Goal: Task Accomplishment & Management: Use online tool/utility

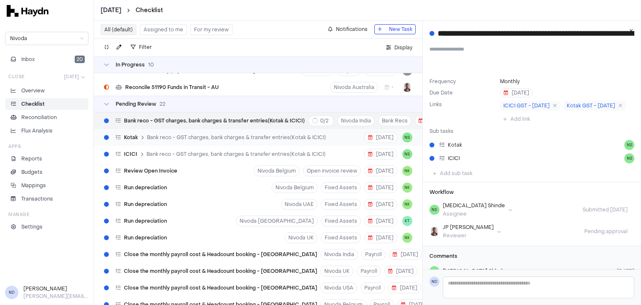
scroll to position [2253, 0]
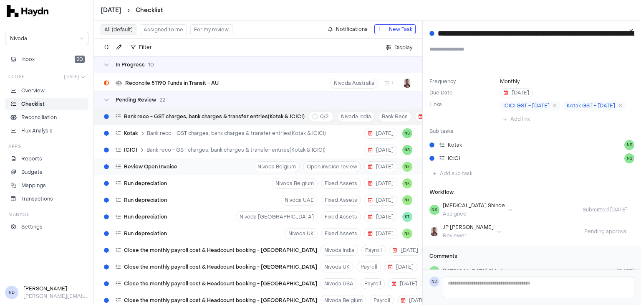
click at [162, 173] on div "Review Open Invoice" at bounding box center [141, 167] width 80 height 16
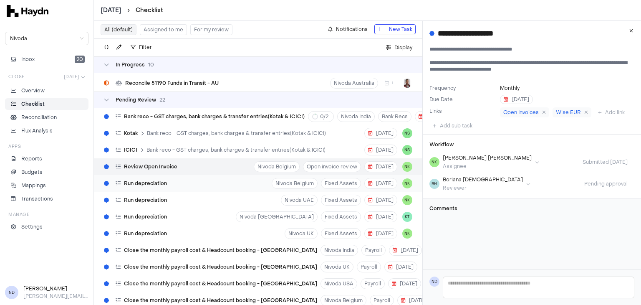
click at [163, 185] on span "Run depreciation" at bounding box center [145, 183] width 43 height 7
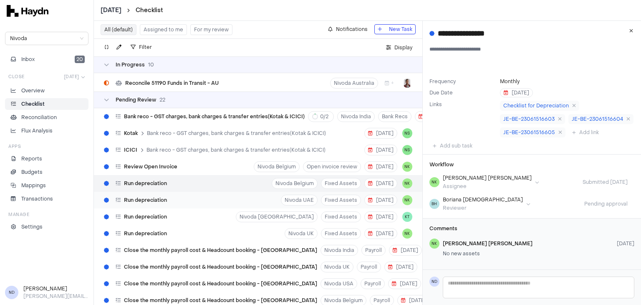
click at [149, 199] on span "Run depreciation" at bounding box center [145, 200] width 43 height 7
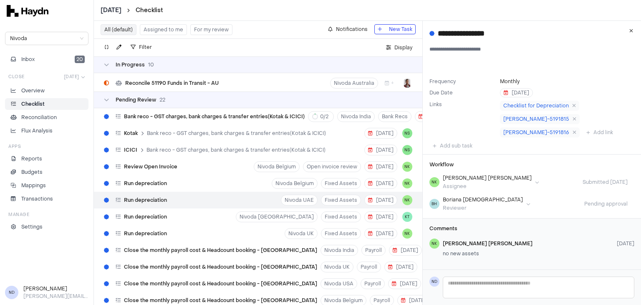
scroll to position [2308, 0]
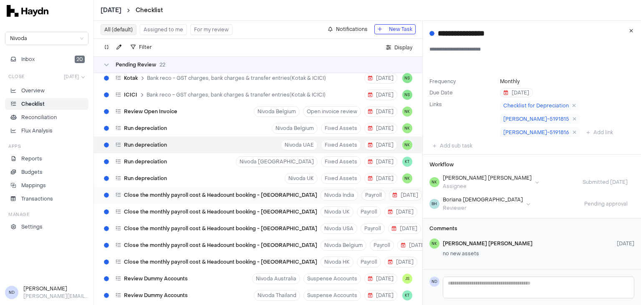
click at [152, 193] on span "Close the monthly payroll cost & Headcount booking - [GEOGRAPHIC_DATA]" at bounding box center [220, 195] width 193 height 7
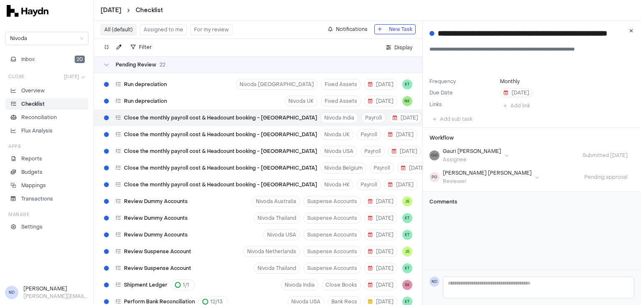
scroll to position [2393, 0]
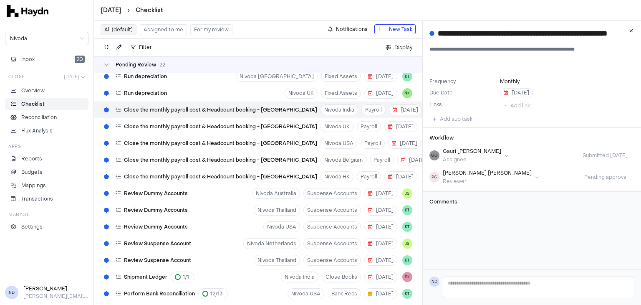
click at [152, 193] on span "Review Dummy Accounts" at bounding box center [156, 193] width 64 height 7
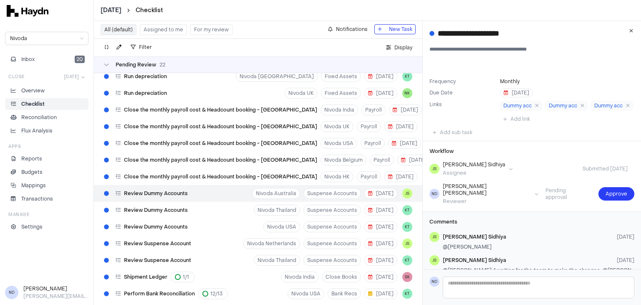
scroll to position [18, 0]
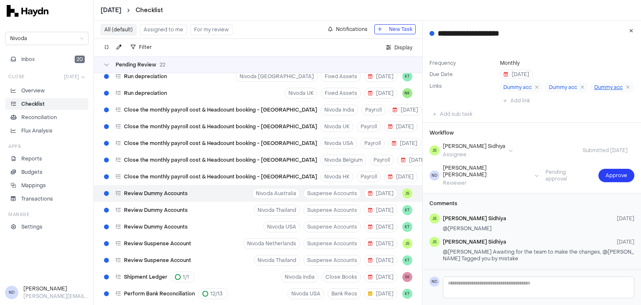
click at [595, 91] on span "Dummy acc" at bounding box center [609, 87] width 28 height 7
click at [599, 174] on button "Approve" at bounding box center [617, 175] width 36 height 13
click at [216, 218] on div "Review Dummy Accounts Nivoda USA Suspense Accounts [DATE] KT" at bounding box center [258, 226] width 329 height 17
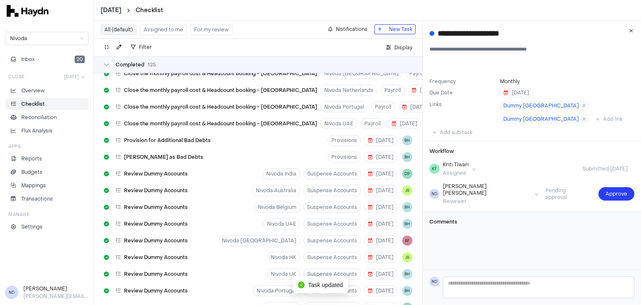
scroll to position [3294, 0]
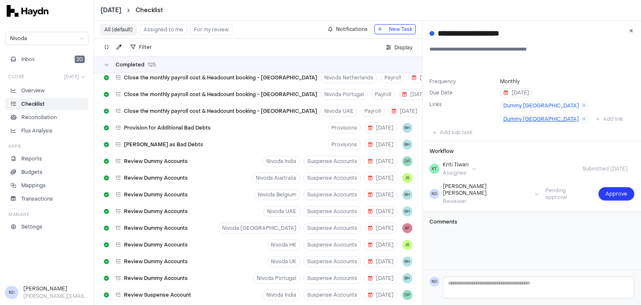
click at [566, 116] on span "Dummy [GEOGRAPHIC_DATA]" at bounding box center [542, 119] width 76 height 7
click at [607, 190] on span "Approve" at bounding box center [617, 194] width 22 height 8
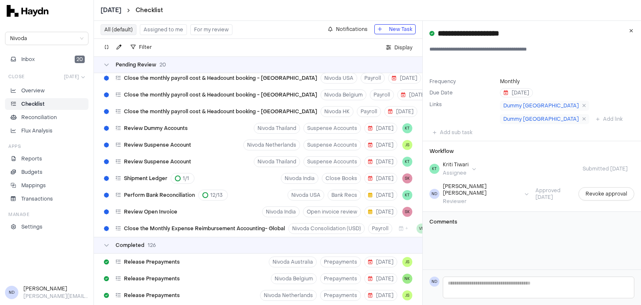
scroll to position [2458, 0]
click at [172, 149] on div "Review Suspense Account" at bounding box center [148, 145] width 94 height 16
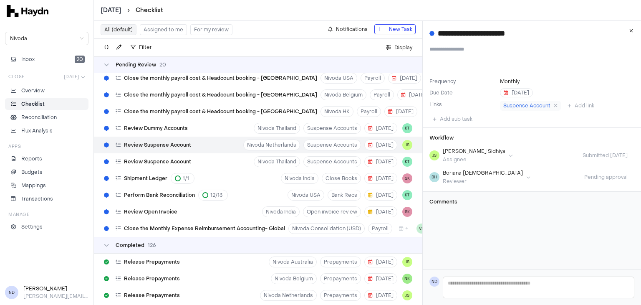
click at [165, 160] on span "Review Suspense Account" at bounding box center [157, 161] width 67 height 7
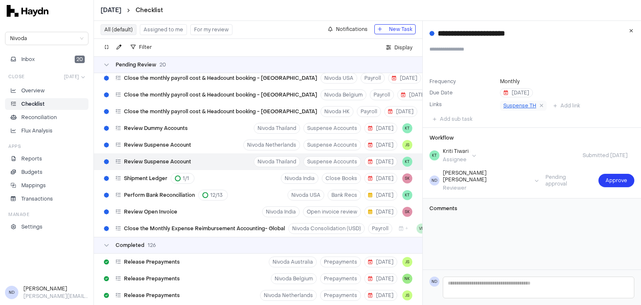
click at [512, 104] on span "Suspense TH" at bounding box center [520, 105] width 33 height 7
click at [611, 179] on span "Approve" at bounding box center [617, 180] width 22 height 8
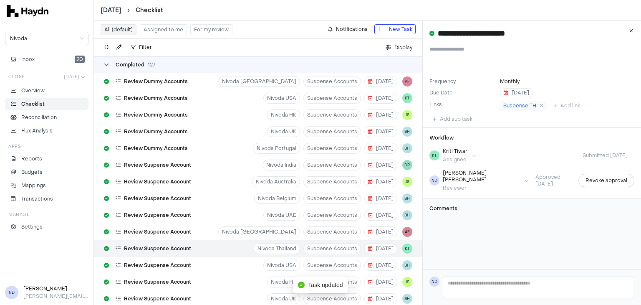
click at [104, 66] on icon at bounding box center [106, 64] width 5 height 5
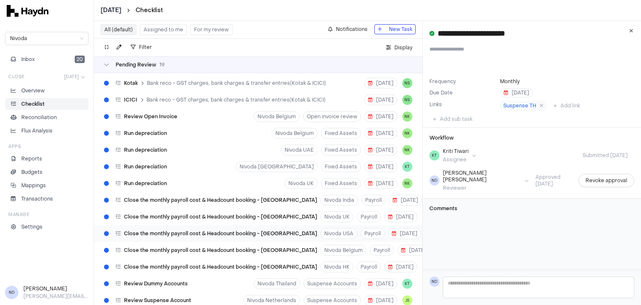
scroll to position [2413, 0]
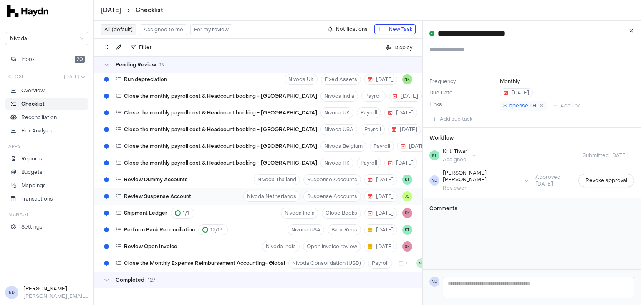
click at [147, 193] on span "Review Suspense Account" at bounding box center [157, 196] width 67 height 7
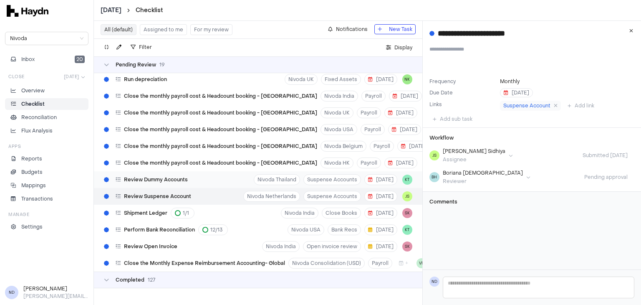
click at [149, 176] on span "Review Dummy Accounts" at bounding box center [156, 179] width 64 height 7
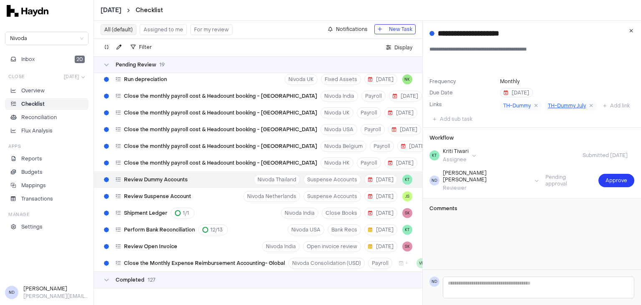
click at [558, 107] on span "TH-Dummy July" at bounding box center [567, 105] width 38 height 7
click at [611, 185] on span "Approve" at bounding box center [617, 180] width 22 height 8
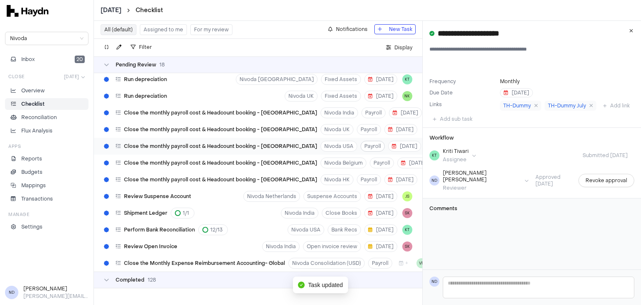
scroll to position [2396, 0]
click at [154, 226] on span "Perform Bank Reconciliation" at bounding box center [159, 229] width 71 height 7
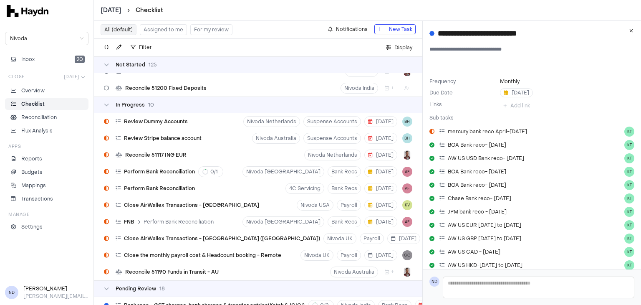
scroll to position [2062, 0]
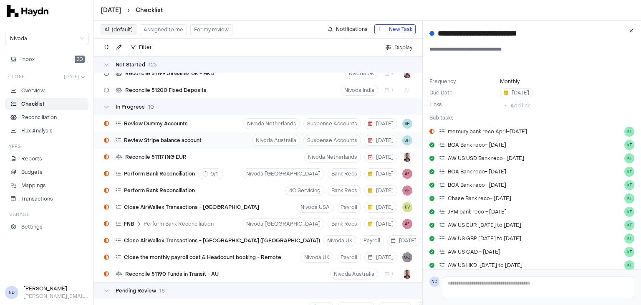
click at [180, 141] on span "Review Stripe balance account" at bounding box center [163, 140] width 78 height 7
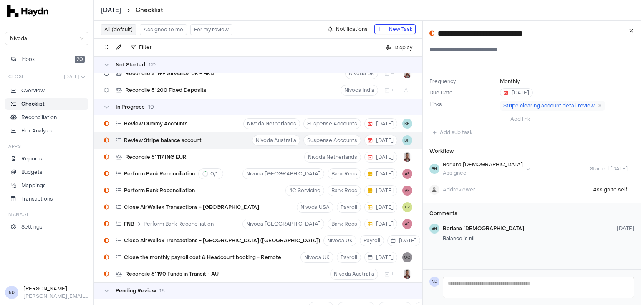
click at [213, 32] on button "For my review" at bounding box center [211, 29] width 42 height 11
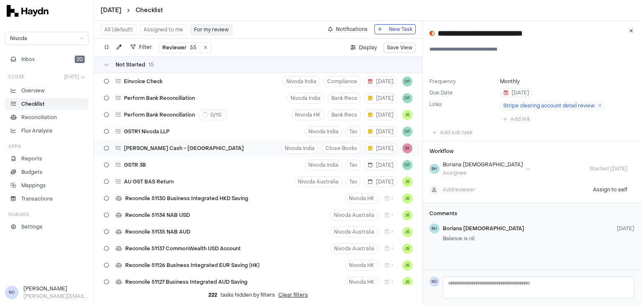
click at [159, 151] on div "[PERSON_NAME] Cash - [GEOGRAPHIC_DATA]" at bounding box center [174, 148] width 147 height 16
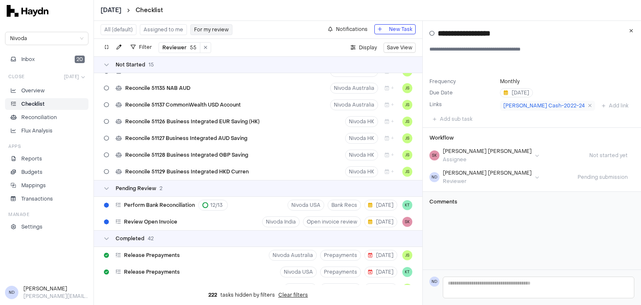
scroll to position [227, 0]
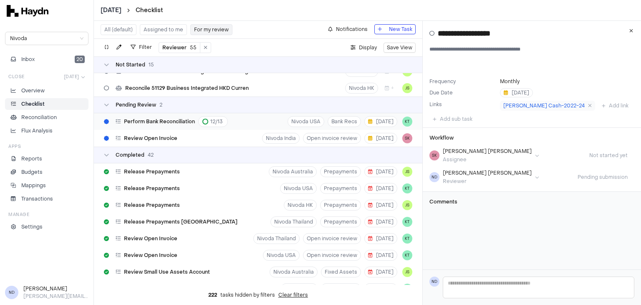
click at [167, 122] on span "Perform Bank Reconciliation" at bounding box center [159, 121] width 71 height 7
type input "**********"
type textarea "**********"
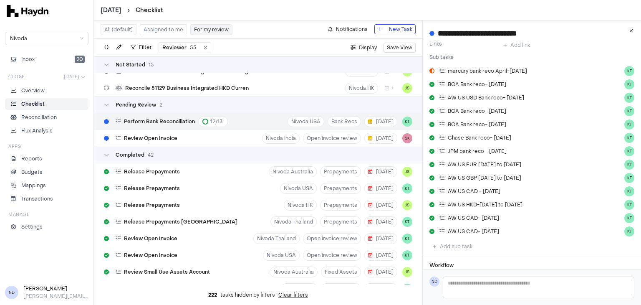
scroll to position [44, 0]
